Goal: Ask a question

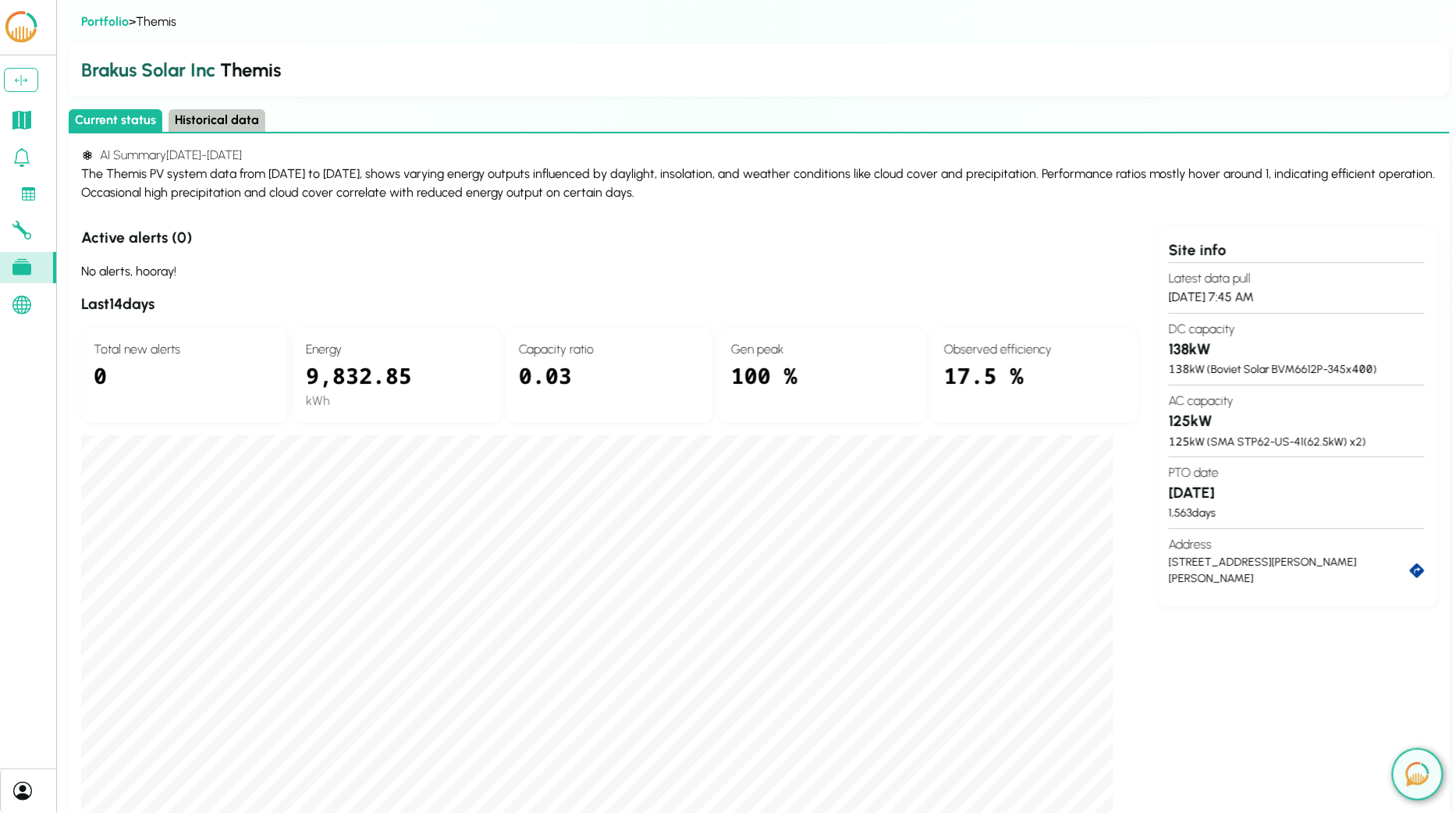
click at [1285, 685] on div "Site info Latest data pull 9/5/25, 7:45 AM DC capacity 138 kW 138 kW ( Boviet S…" at bounding box center [1297, 557] width 281 height 662
click at [1428, 779] on img at bounding box center [1419, 774] width 24 height 24
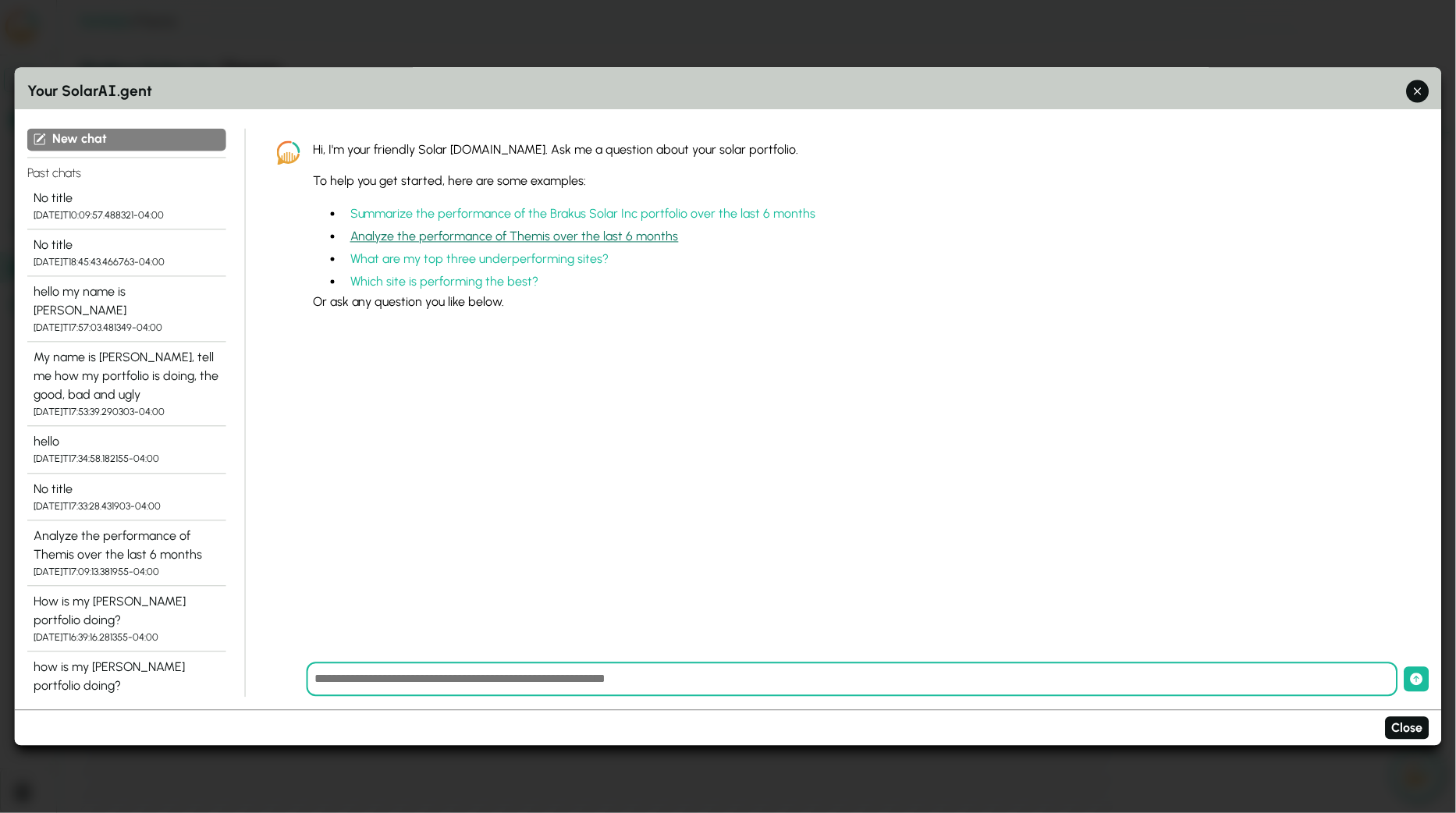
click at [456, 239] on button "Analyze the performance of Themis over the last 6 months" at bounding box center [514, 236] width 341 height 23
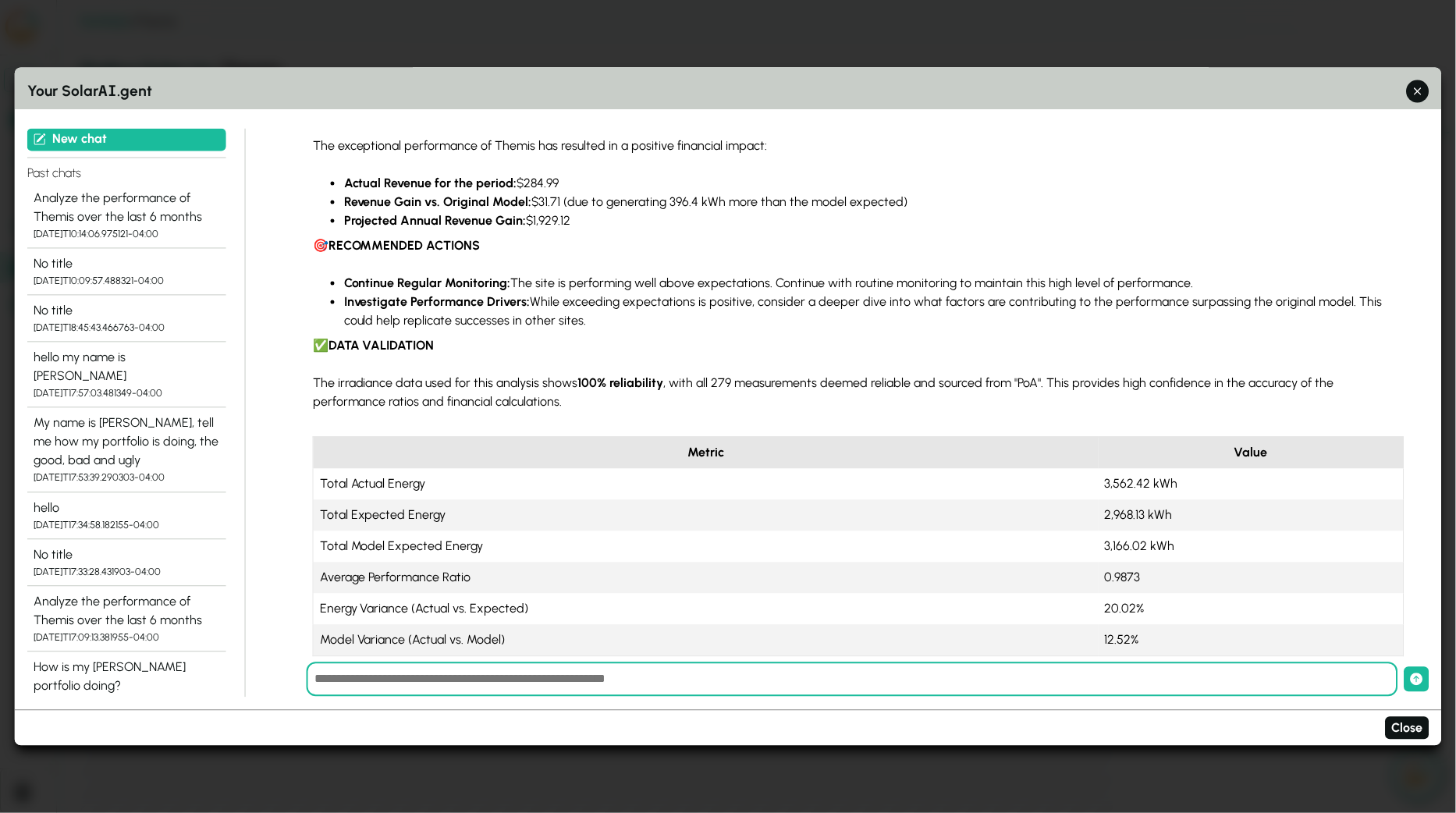
scroll to position [453, 0]
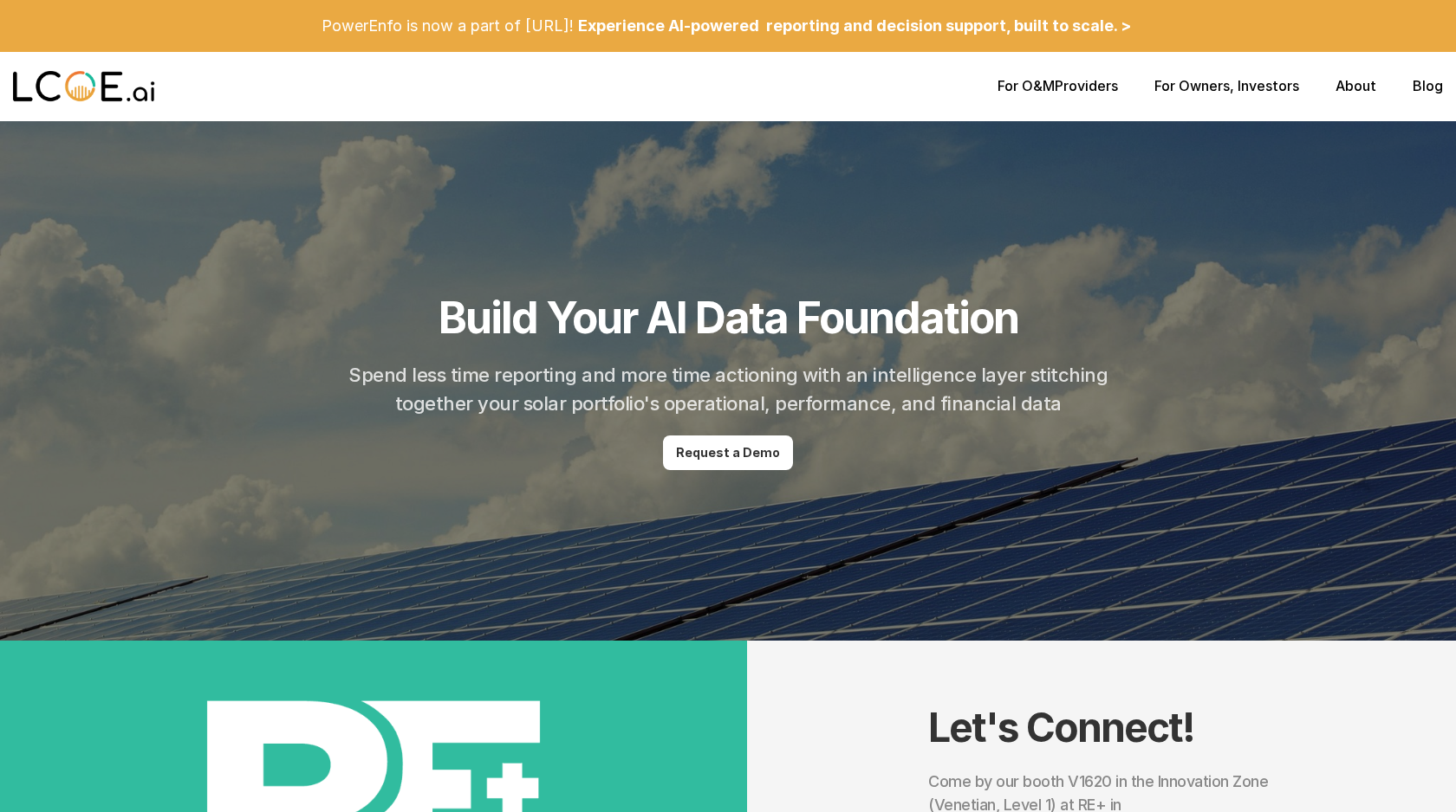
click at [803, 336] on h1 "Build Your AI Data Foundation" at bounding box center [728, 317] width 579 height 52
